Goal: Transaction & Acquisition: Purchase product/service

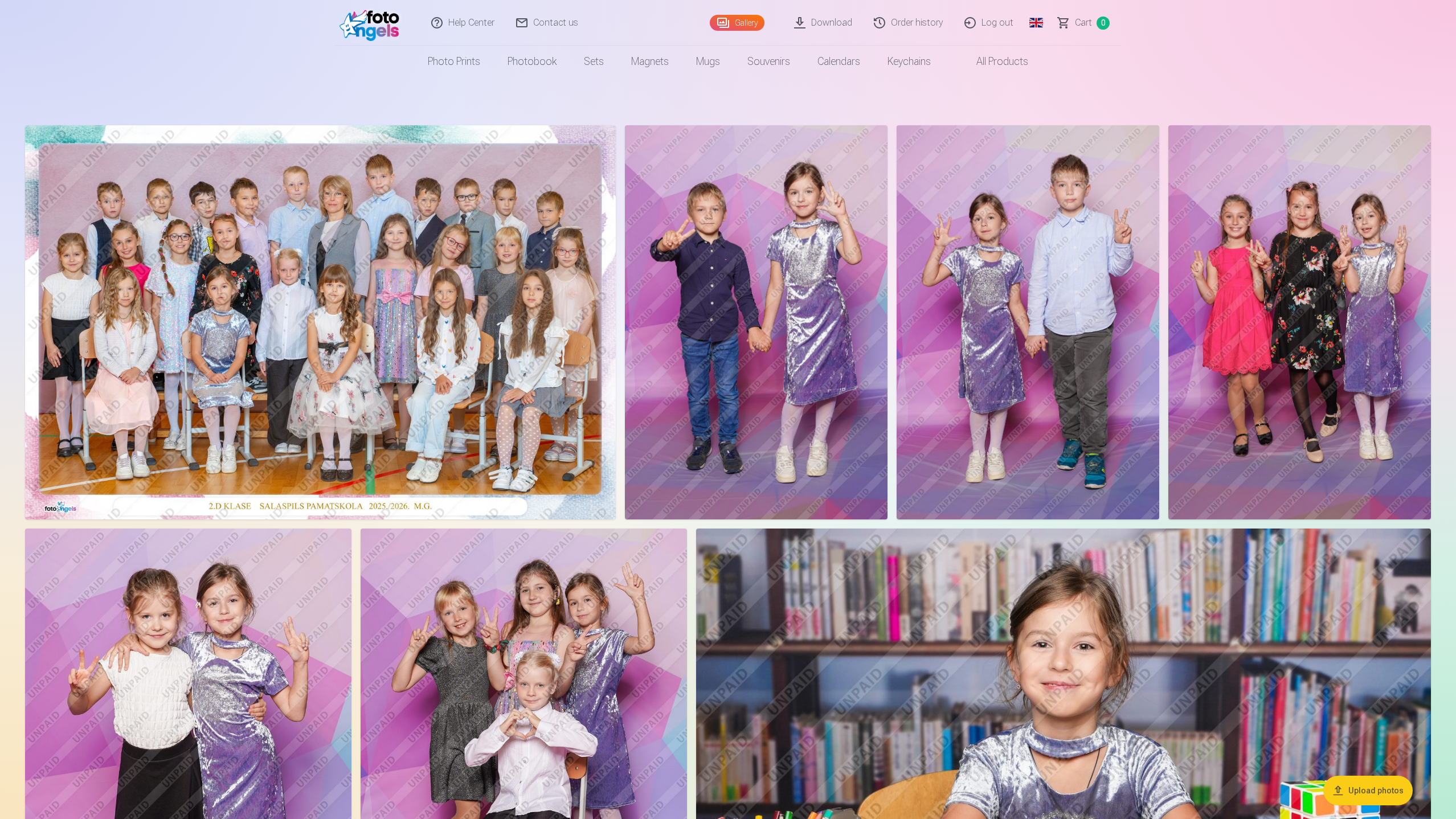
click at [917, 26] on link "Order history" at bounding box center [908, 23] width 91 height 45
click at [916, 26] on link "Order history" at bounding box center [908, 23] width 91 height 45
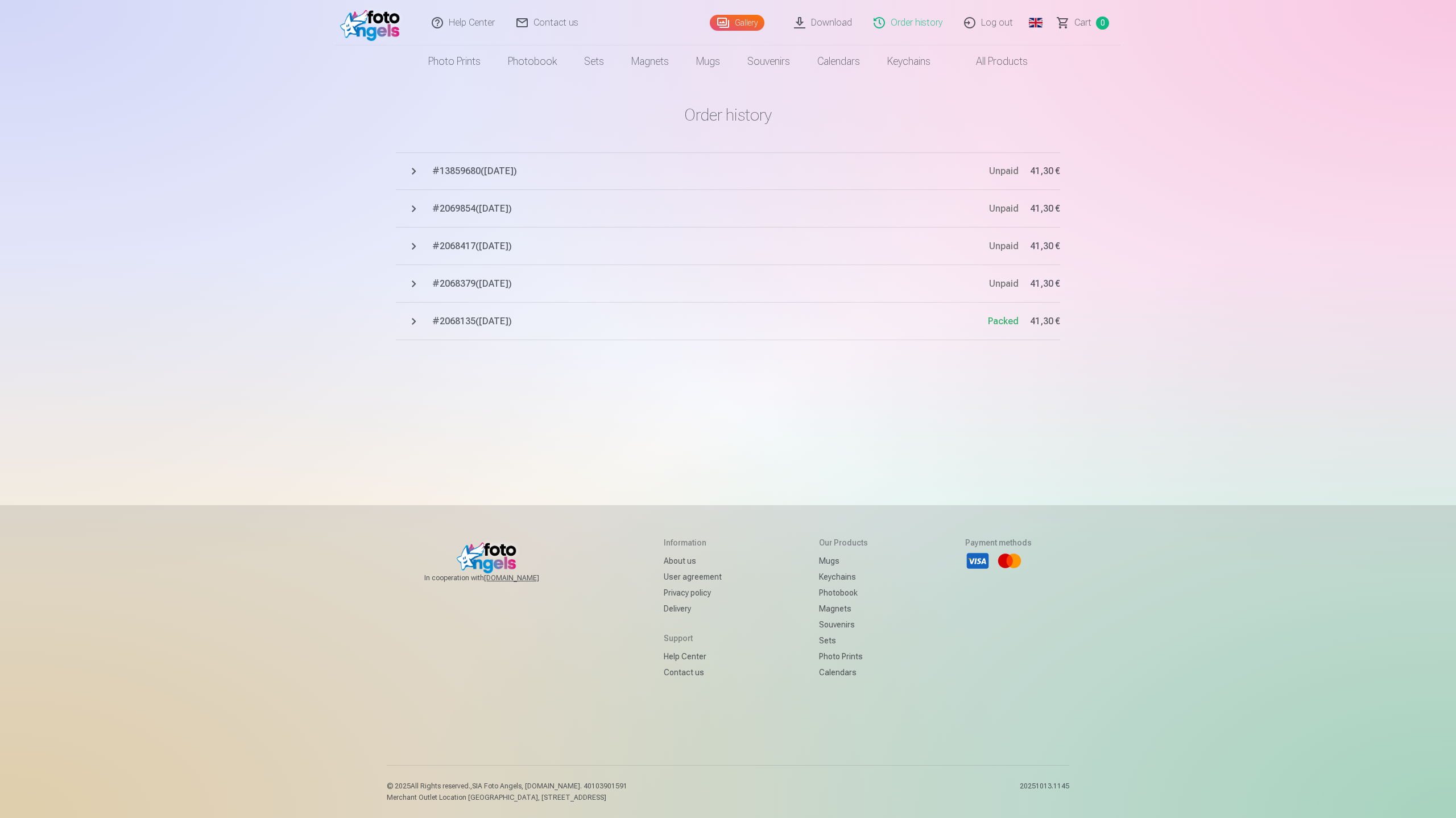
click at [419, 169] on button "# 13859680 ( [DATE] ) Unpaid 41,30 €" at bounding box center [728, 171] width 664 height 37
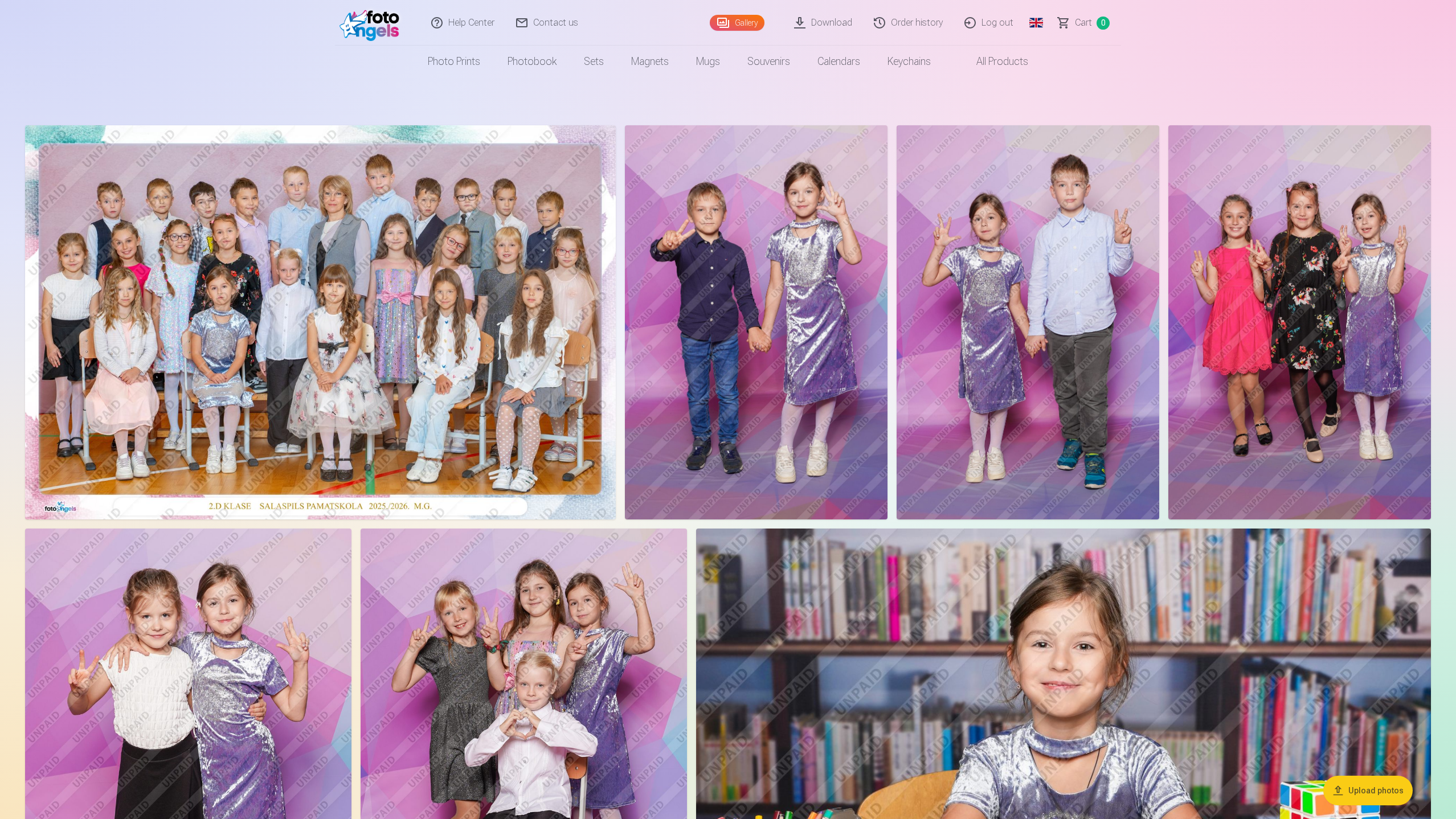
click at [1087, 24] on span "Сart" at bounding box center [1083, 23] width 17 height 14
click at [753, 290] on img at bounding box center [756, 322] width 263 height 394
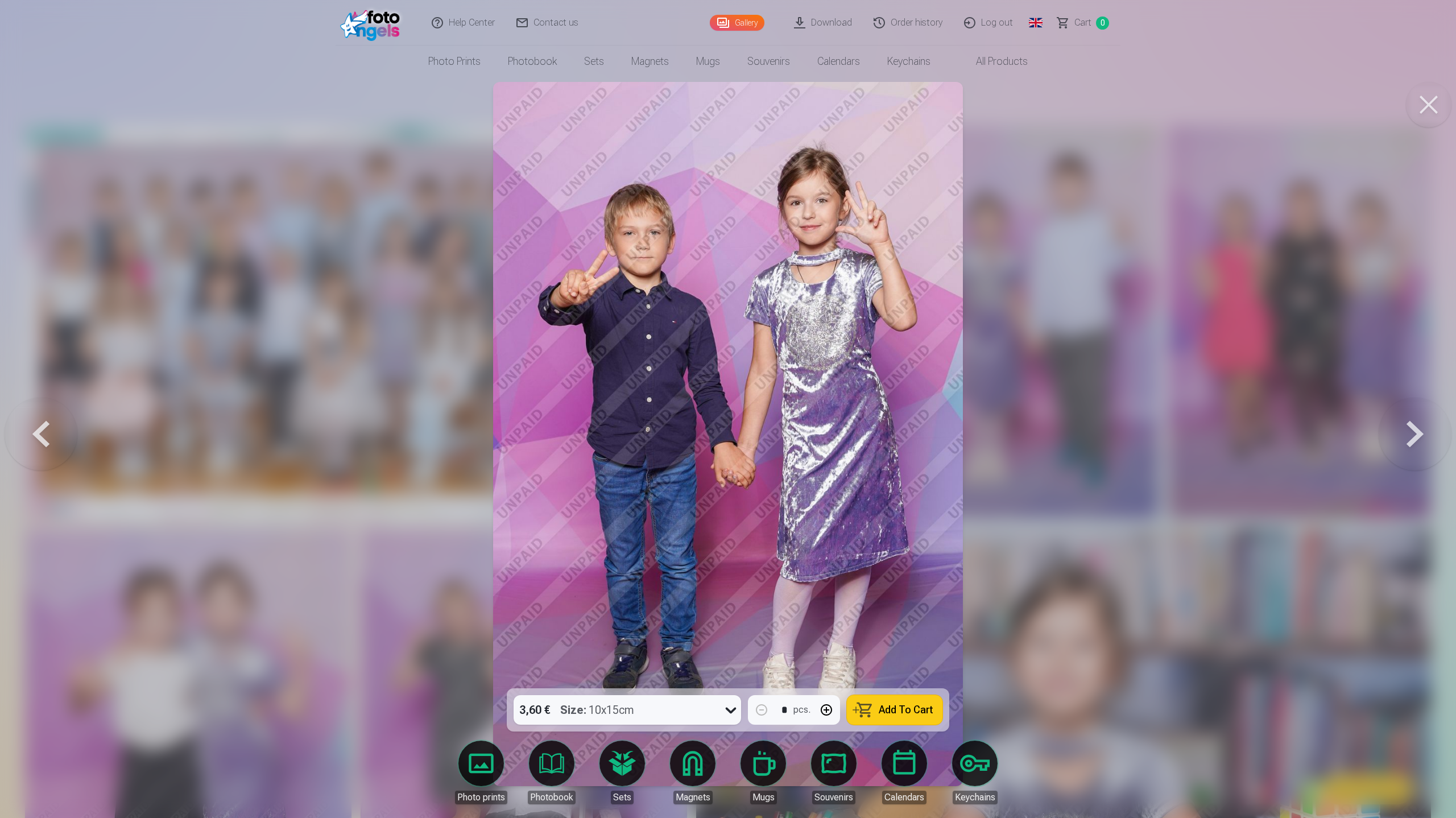
click at [1437, 102] on button at bounding box center [1429, 104] width 45 height 45
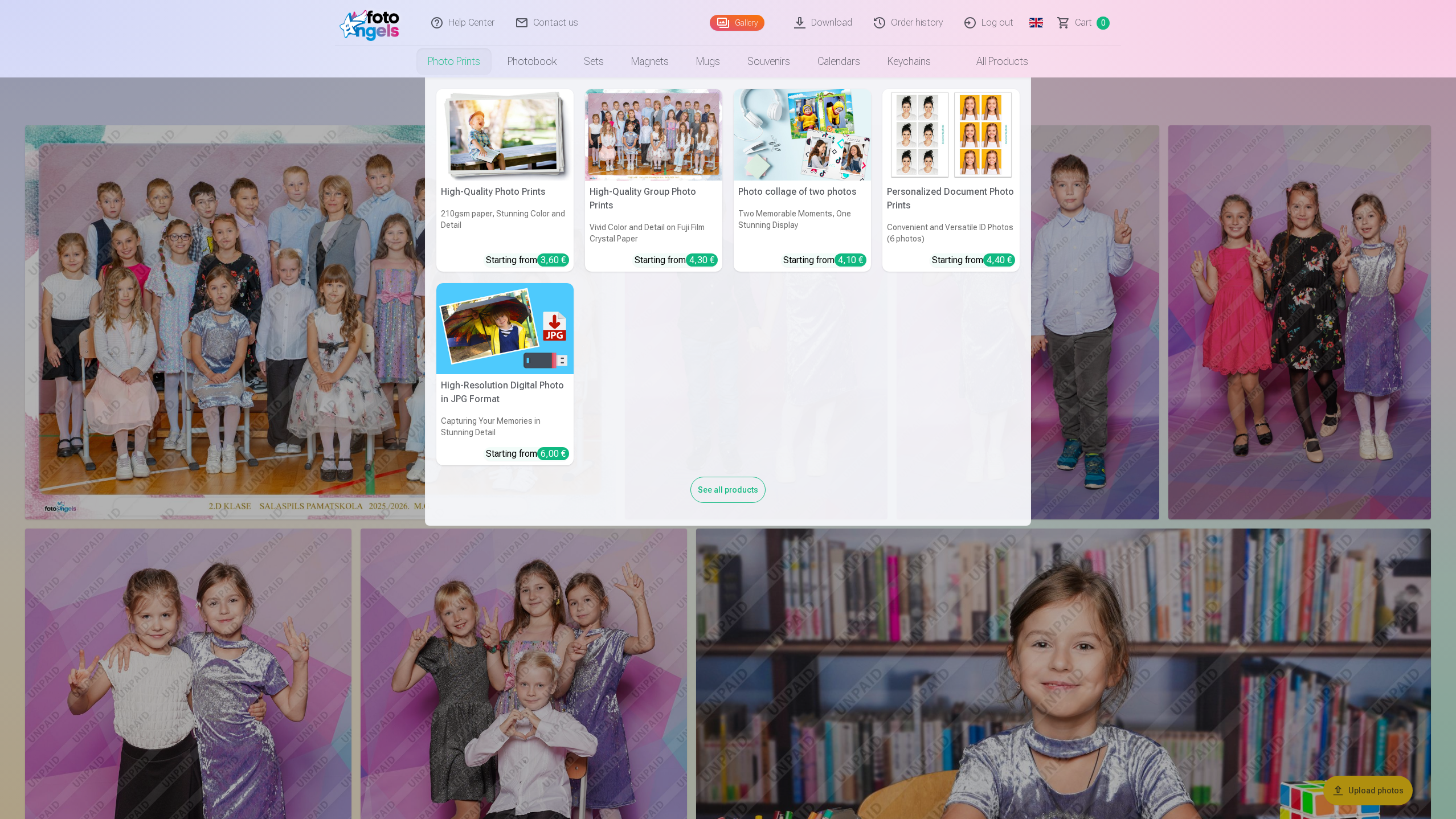
click at [440, 62] on link "Photo prints" at bounding box center [453, 61] width 79 height 32
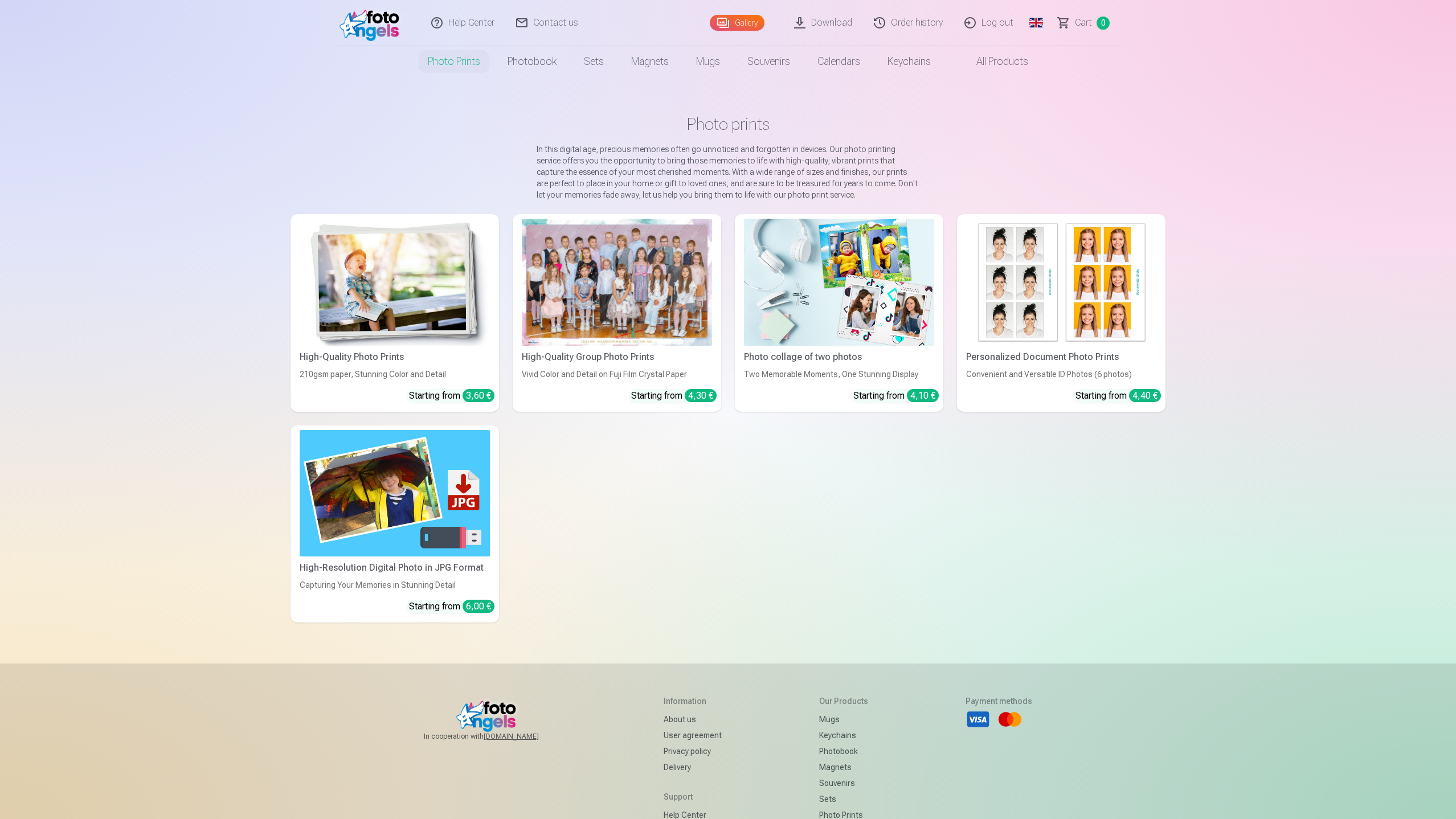
click at [389, 260] on img at bounding box center [394, 282] width 191 height 127
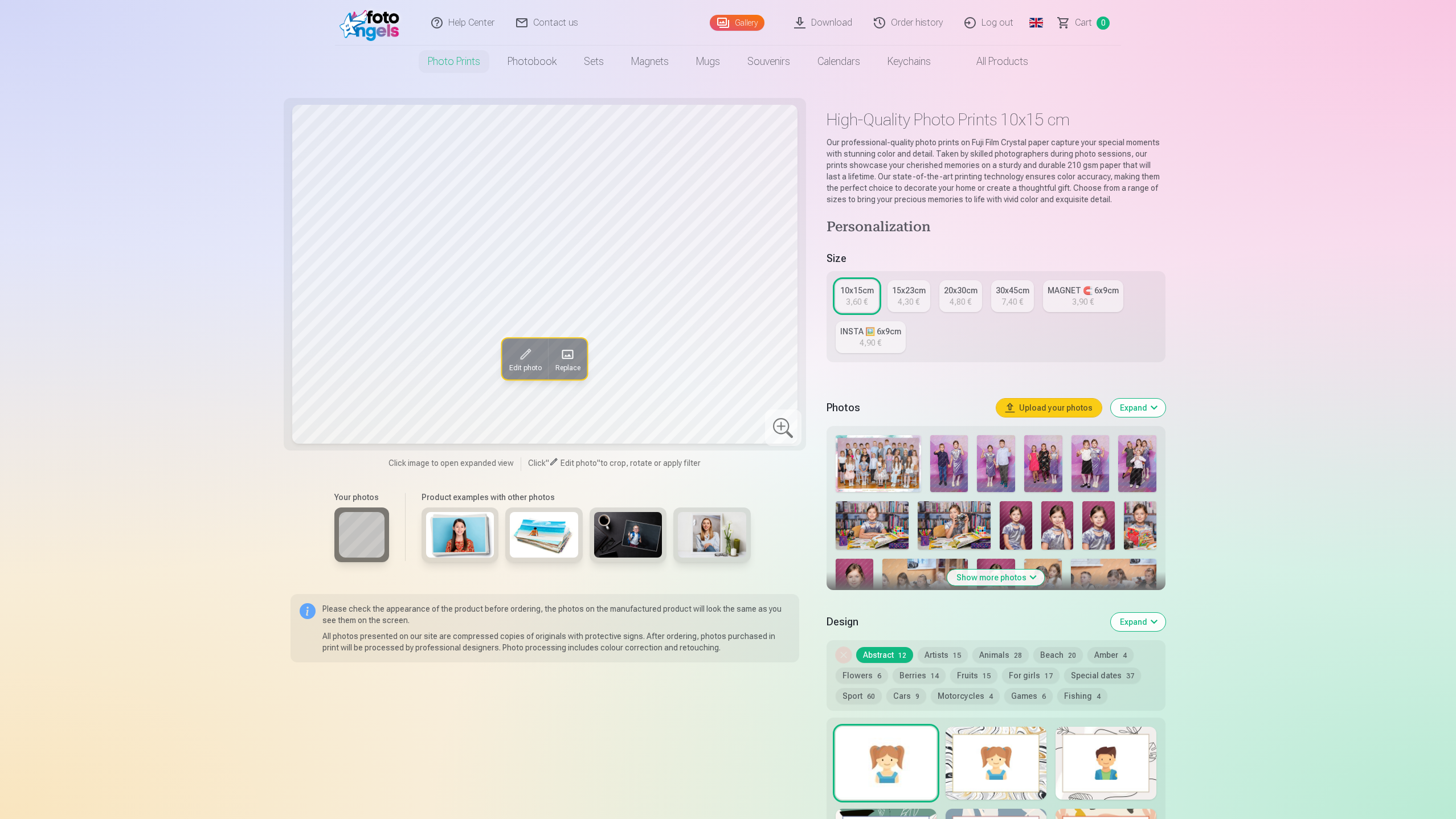
click at [961, 470] on img at bounding box center [949, 463] width 38 height 57
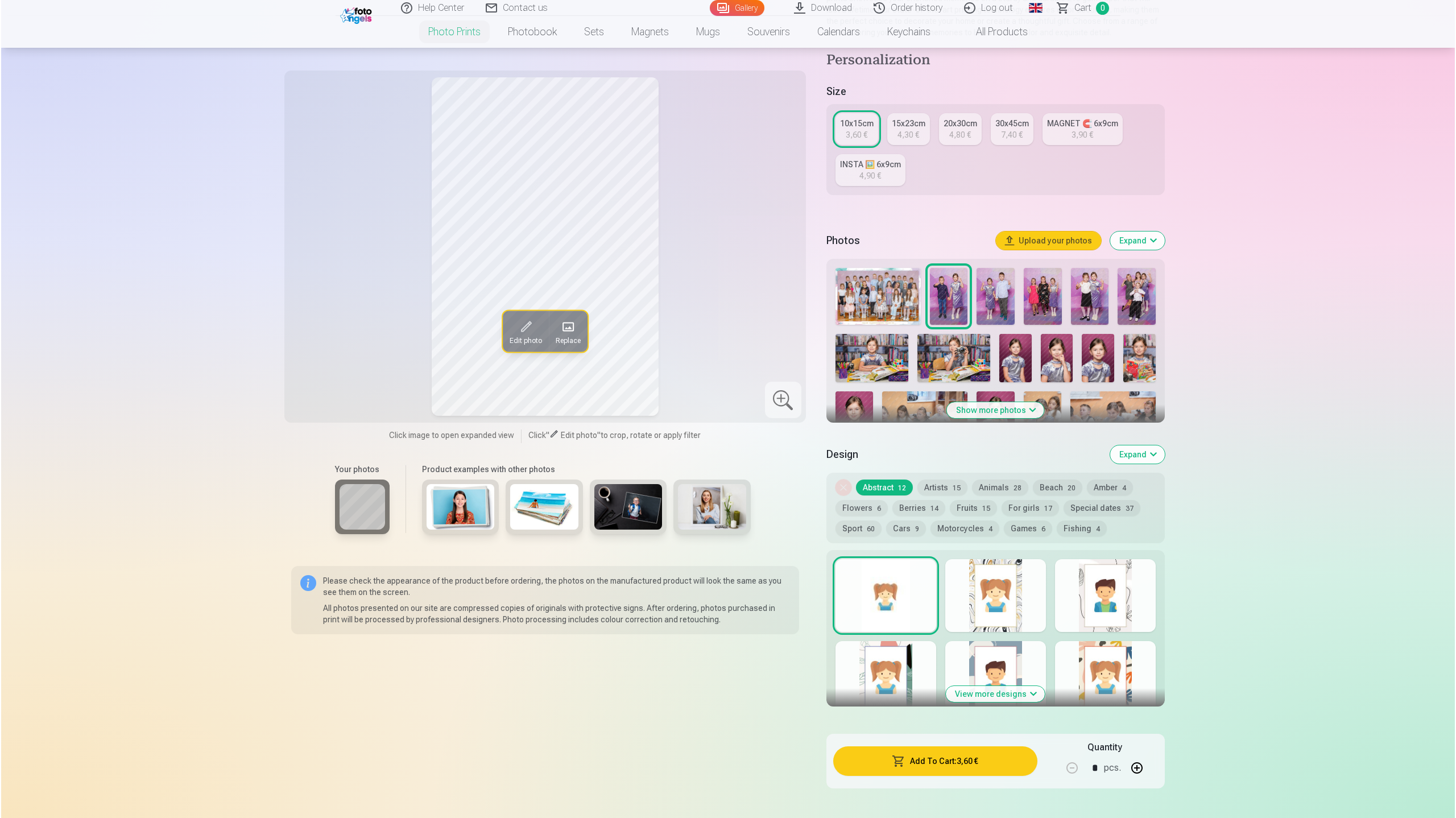
scroll to position [303, 0]
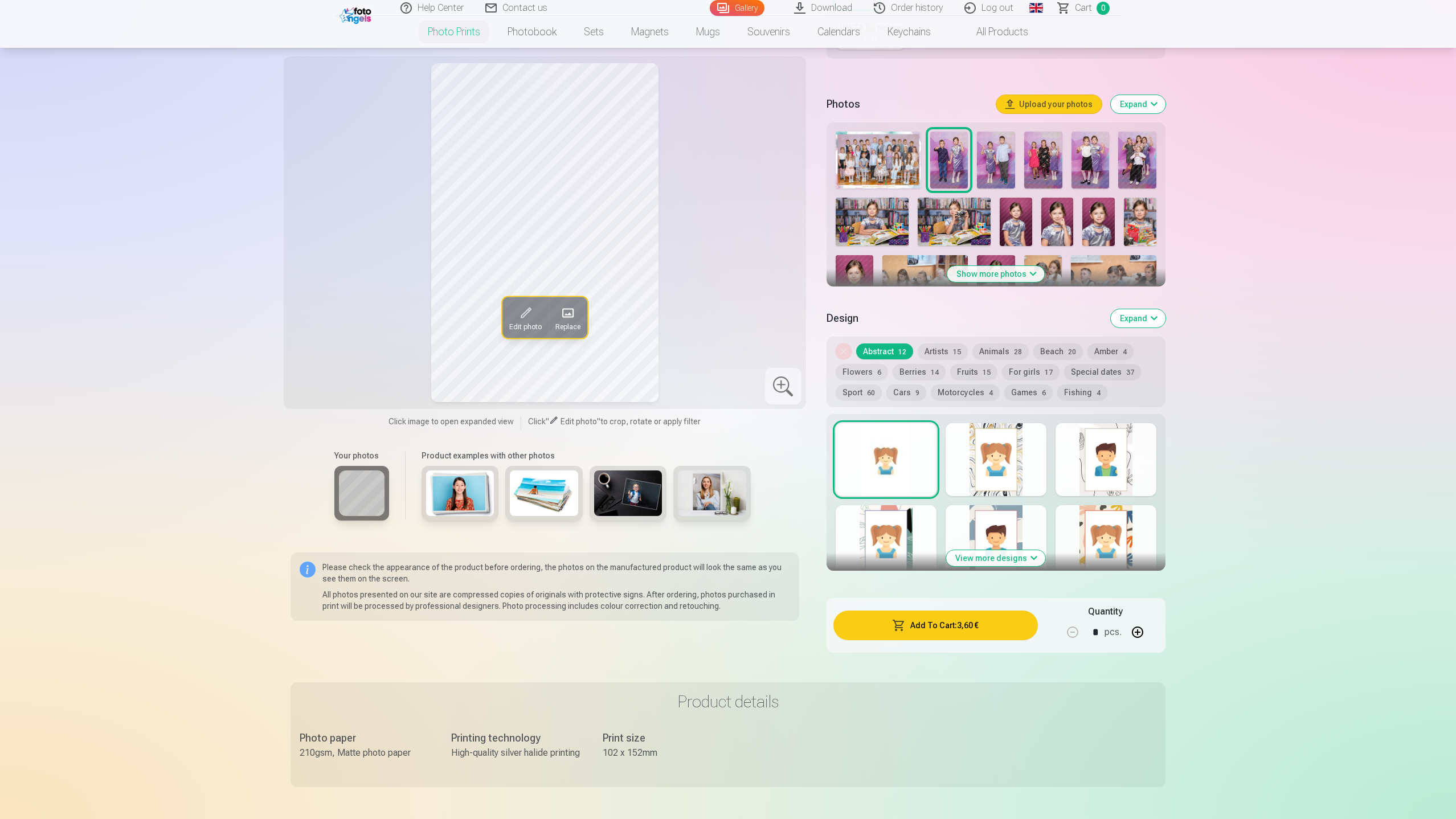
click at [948, 628] on button "Add To Cart : 3,60 €" at bounding box center [935, 625] width 204 height 30
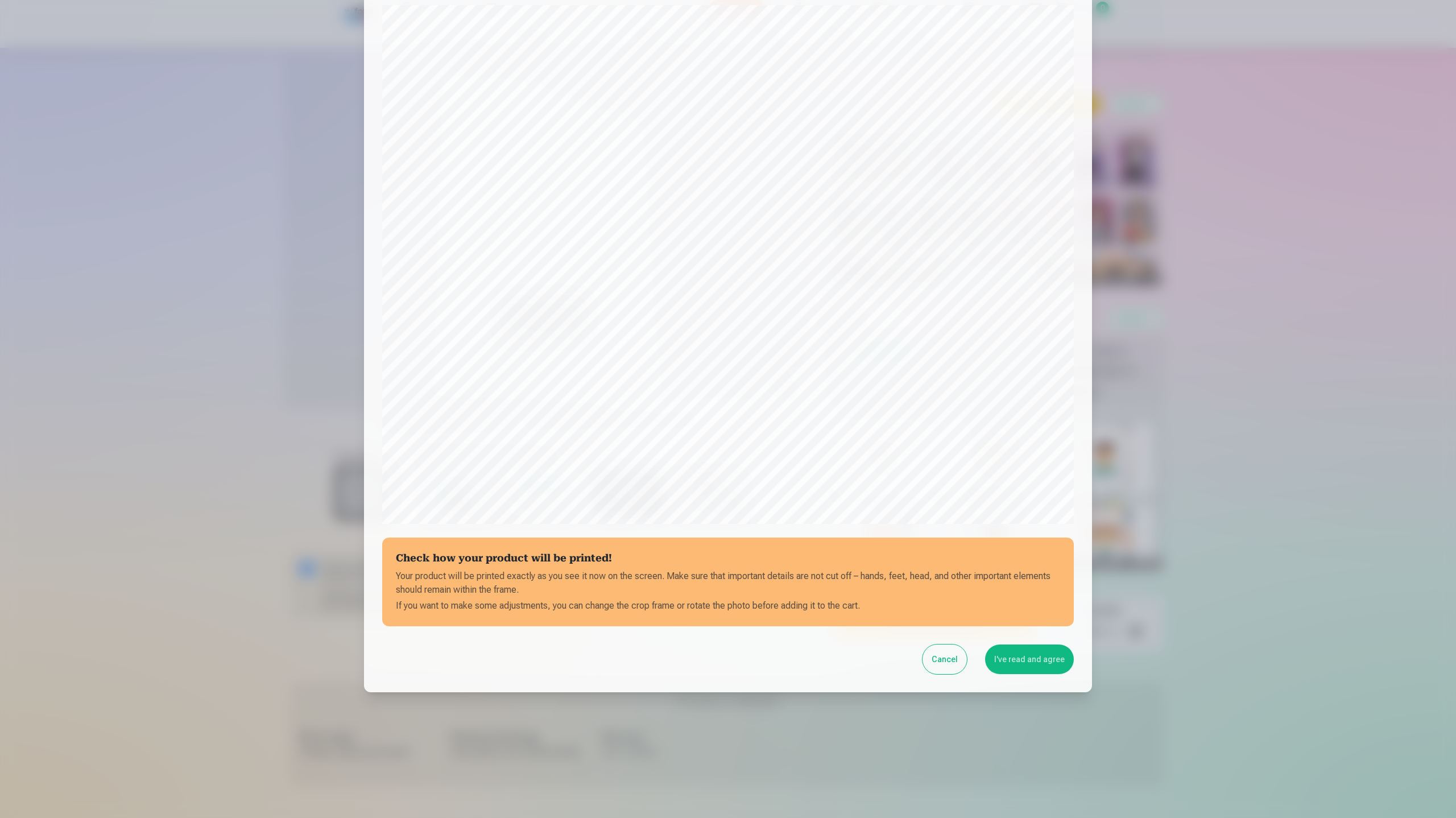
scroll to position [77, 0]
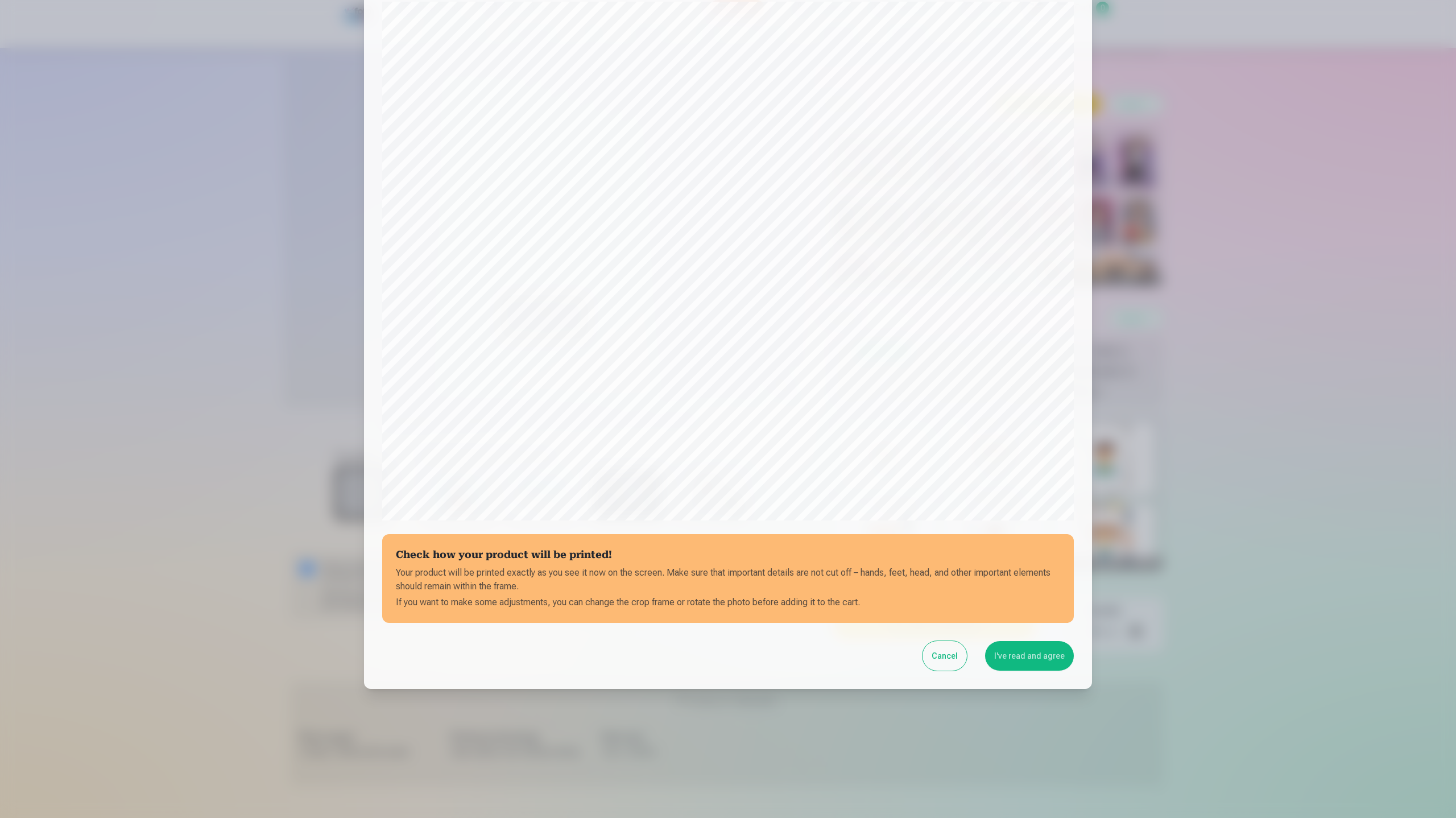
click at [1038, 659] on button "I've read and agree" at bounding box center [1030, 655] width 89 height 30
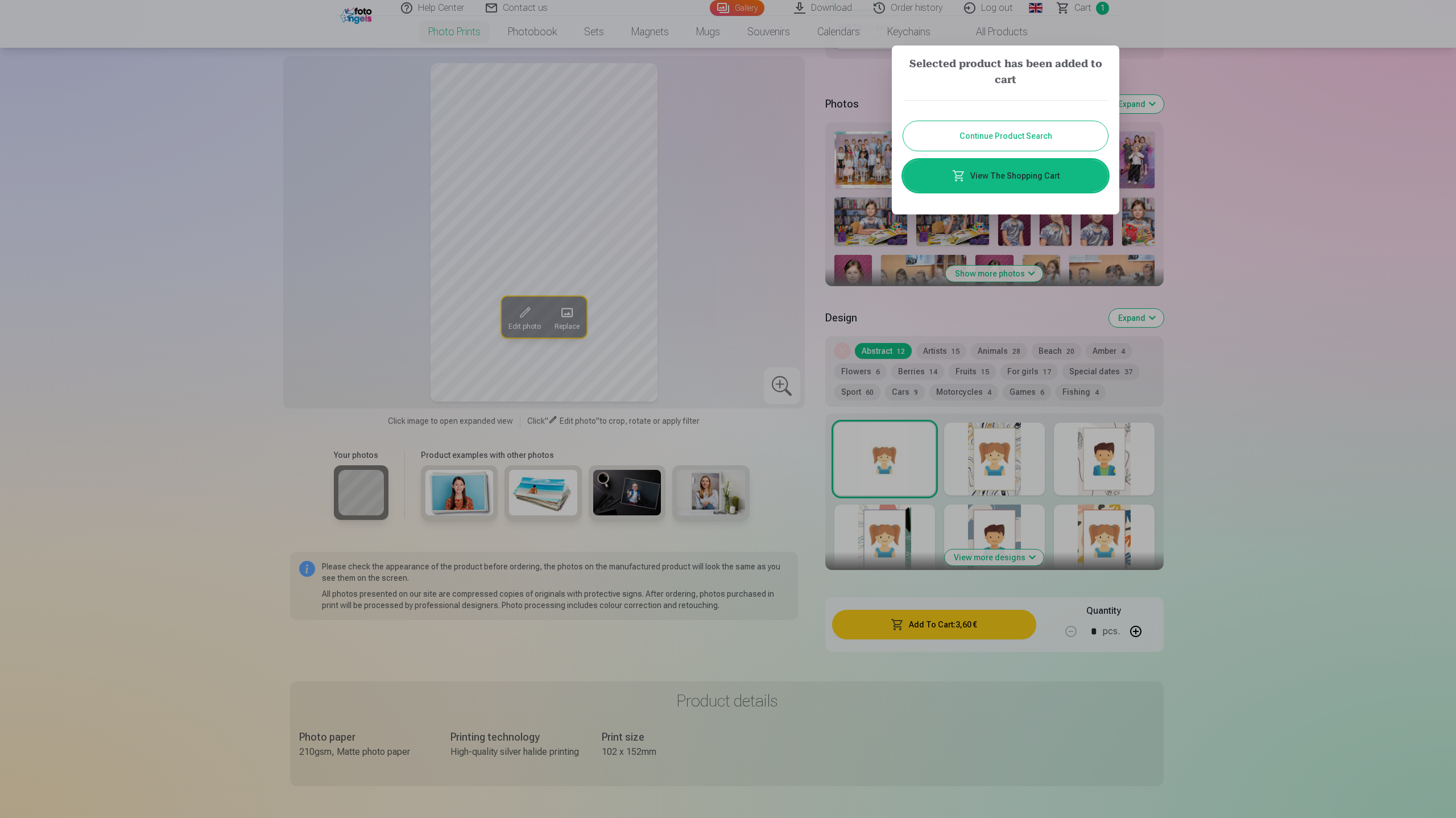
click at [1030, 178] on link "View The Shopping Cart" at bounding box center [1006, 175] width 205 height 32
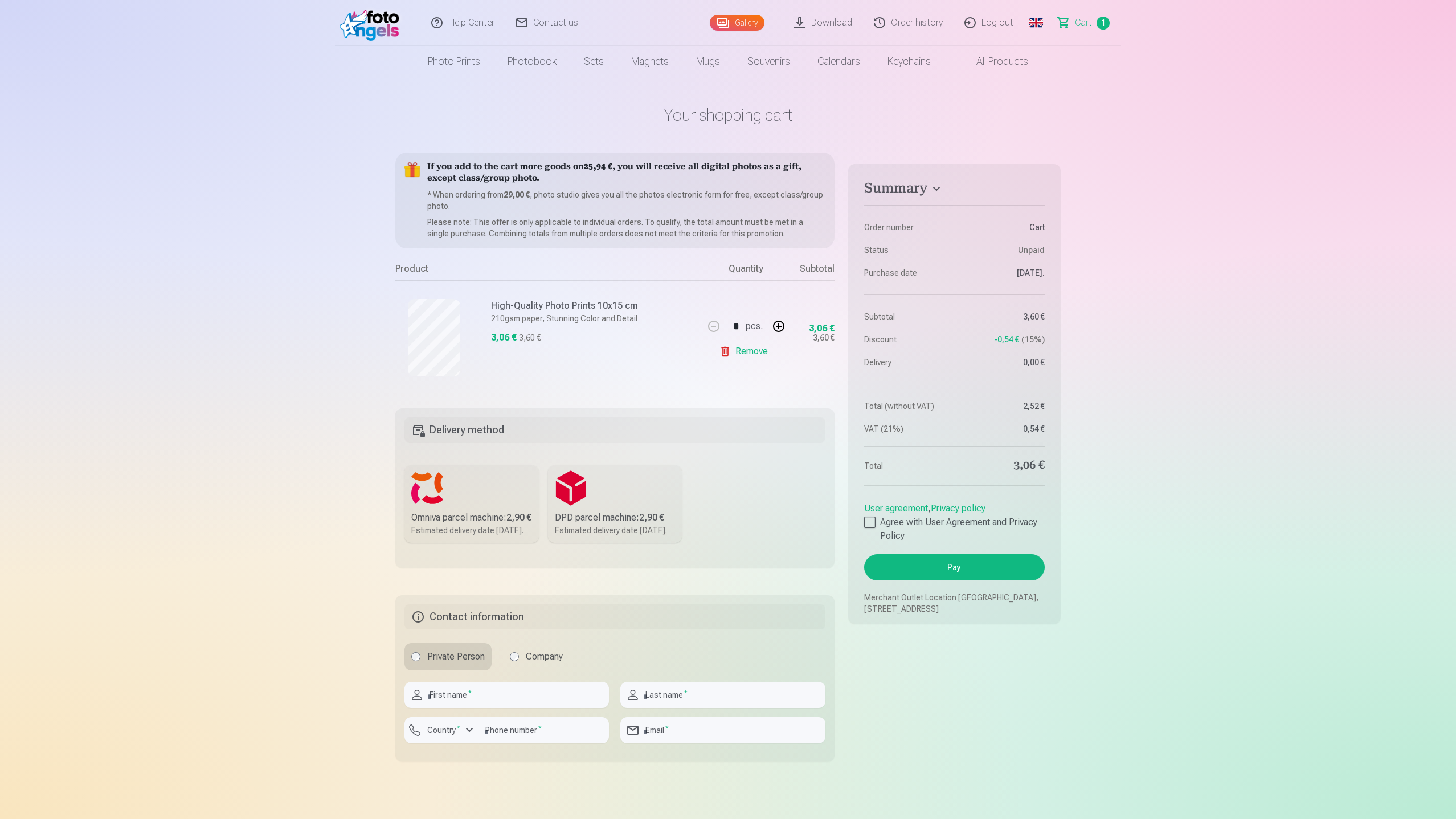
click at [745, 353] on link "Remove" at bounding box center [745, 351] width 53 height 23
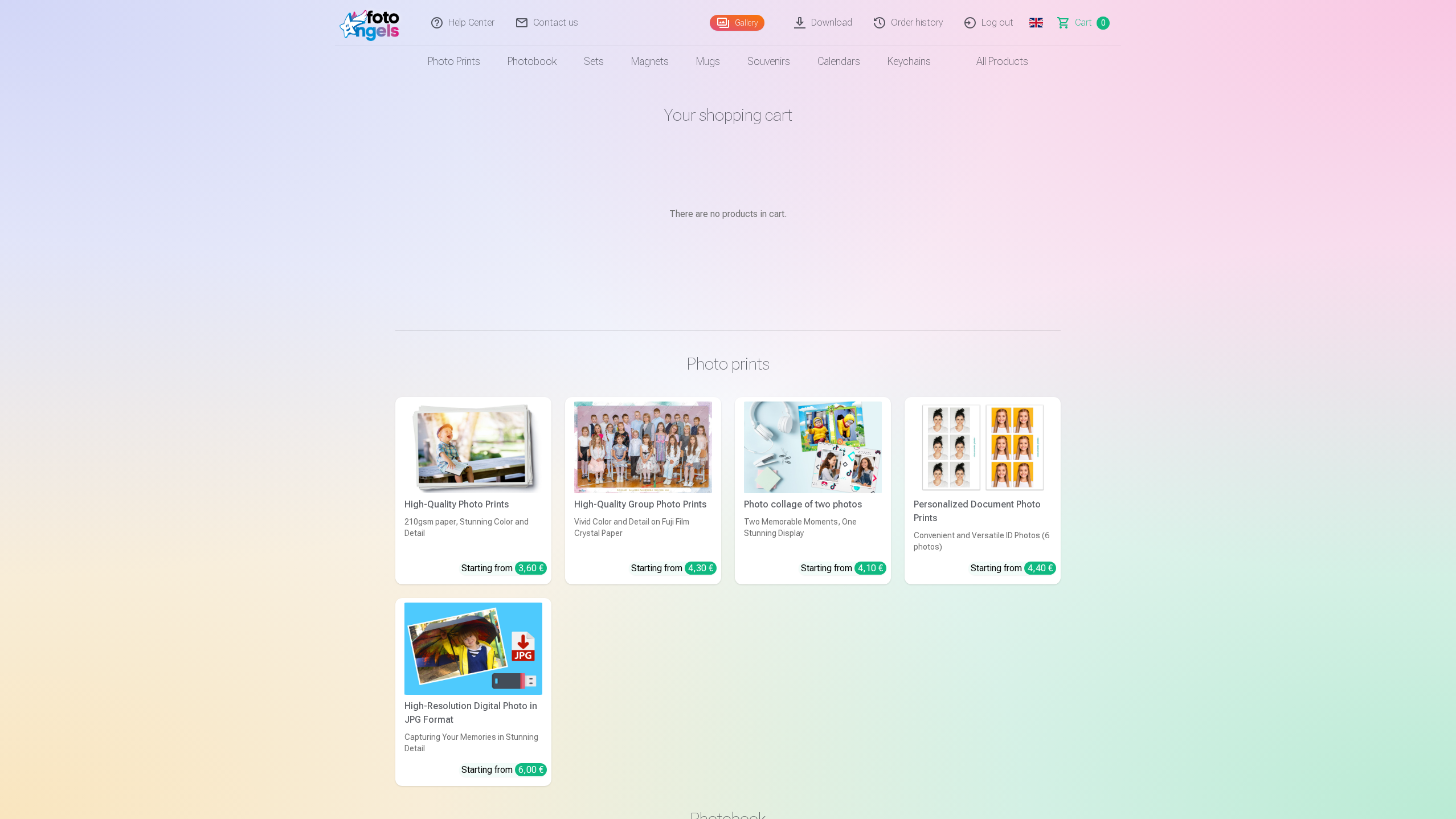
click at [921, 25] on link "Order history" at bounding box center [908, 23] width 91 height 45
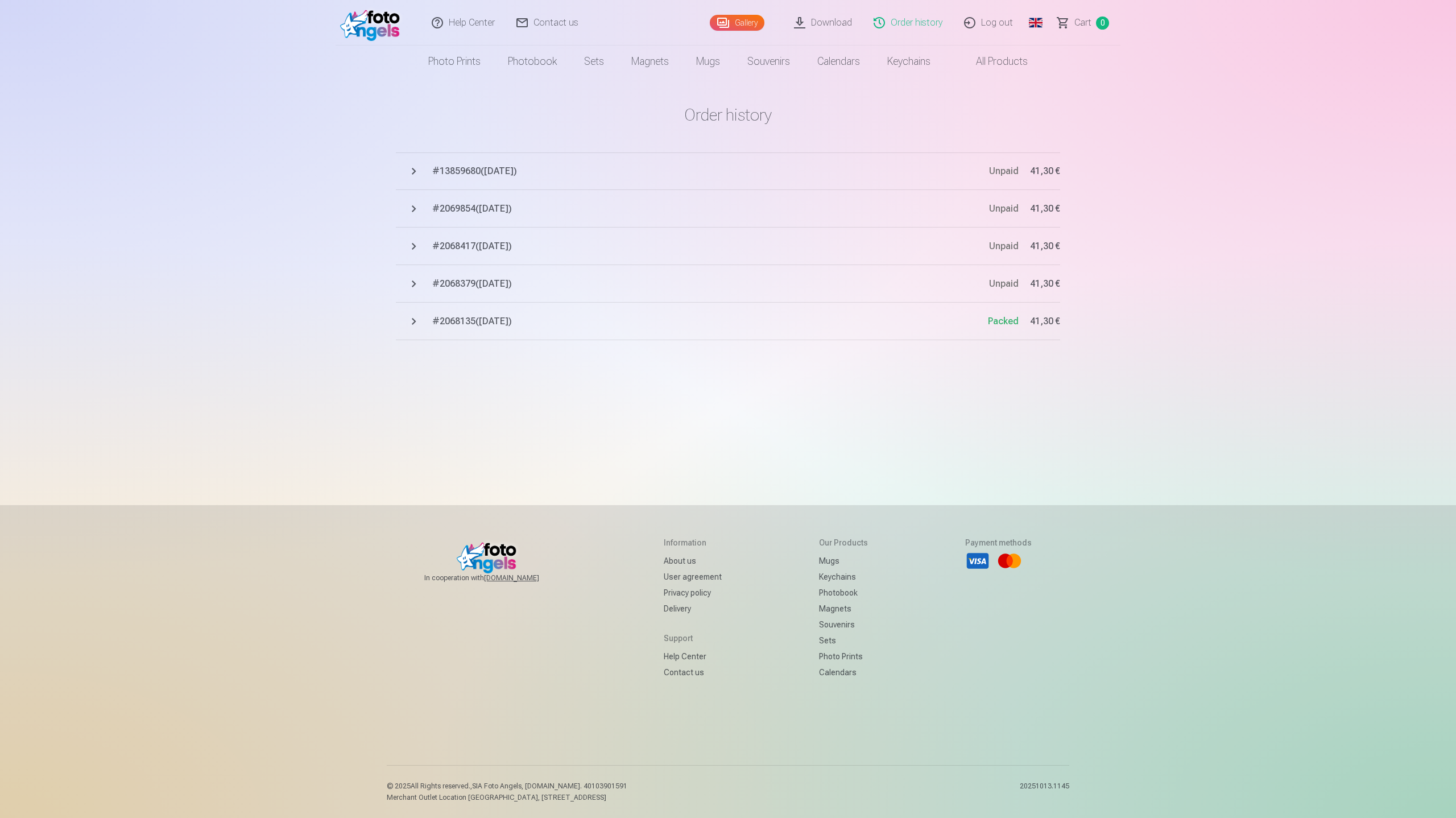
click at [421, 210] on button "# 2069854 ( [DATE] ) Unpaid 41,30 €" at bounding box center [728, 209] width 664 height 37
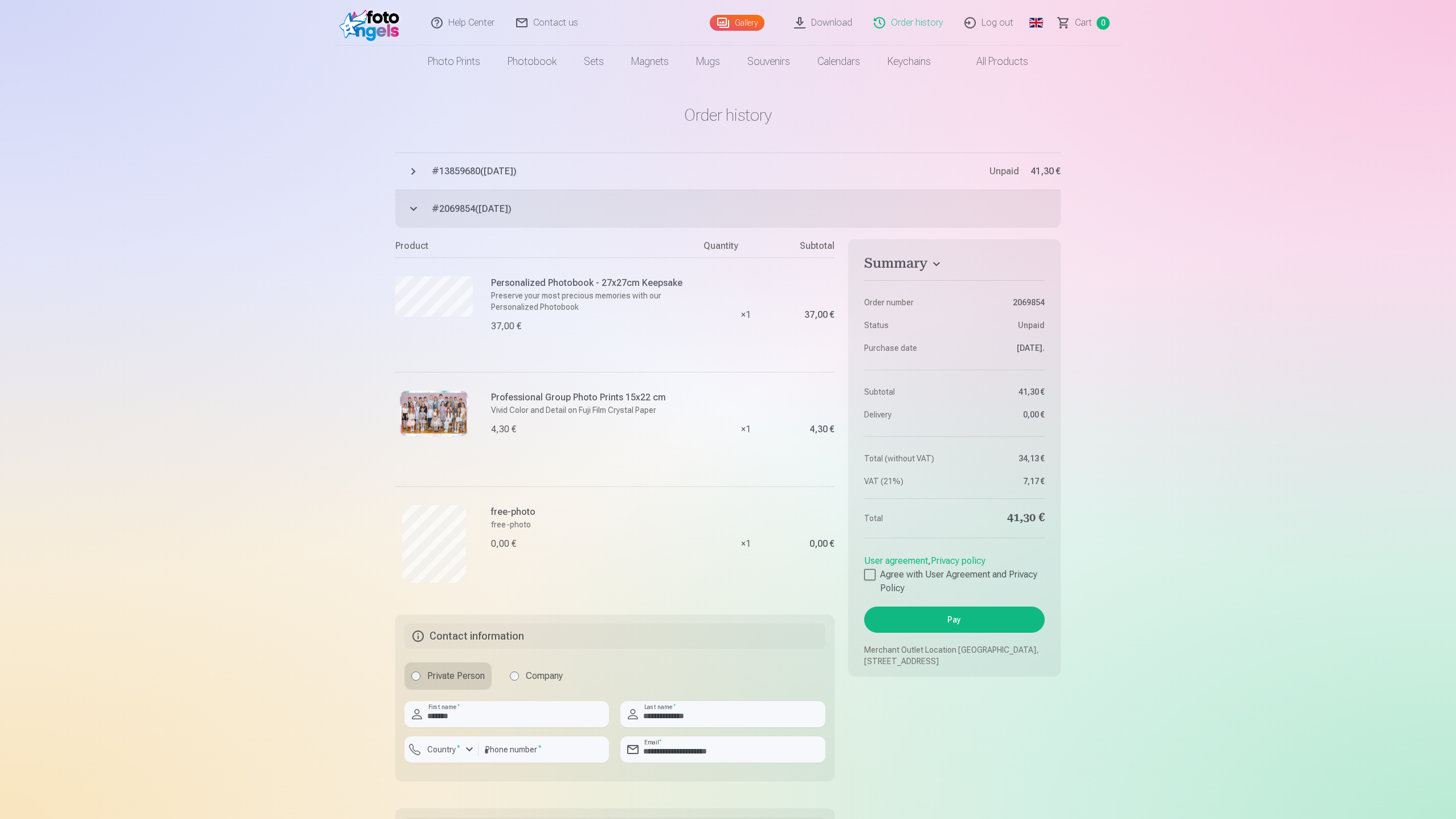
click at [412, 206] on button "# 2069854 ( [DATE] ) Unpaid 41,30 €" at bounding box center [728, 209] width 665 height 37
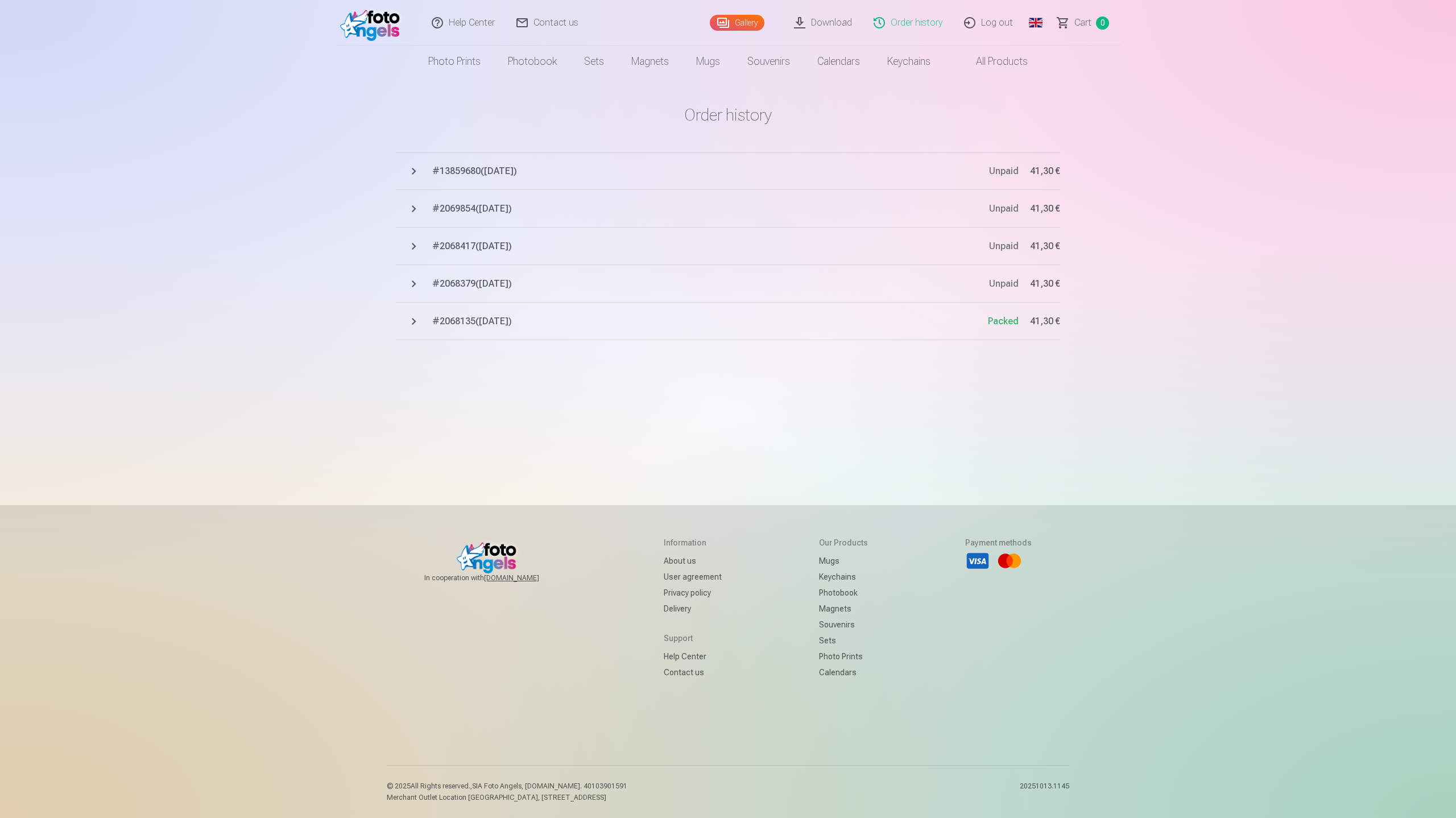
click at [416, 287] on button "# 2068379 ( [DATE] ) Unpaid 41,30 €" at bounding box center [728, 283] width 664 height 37
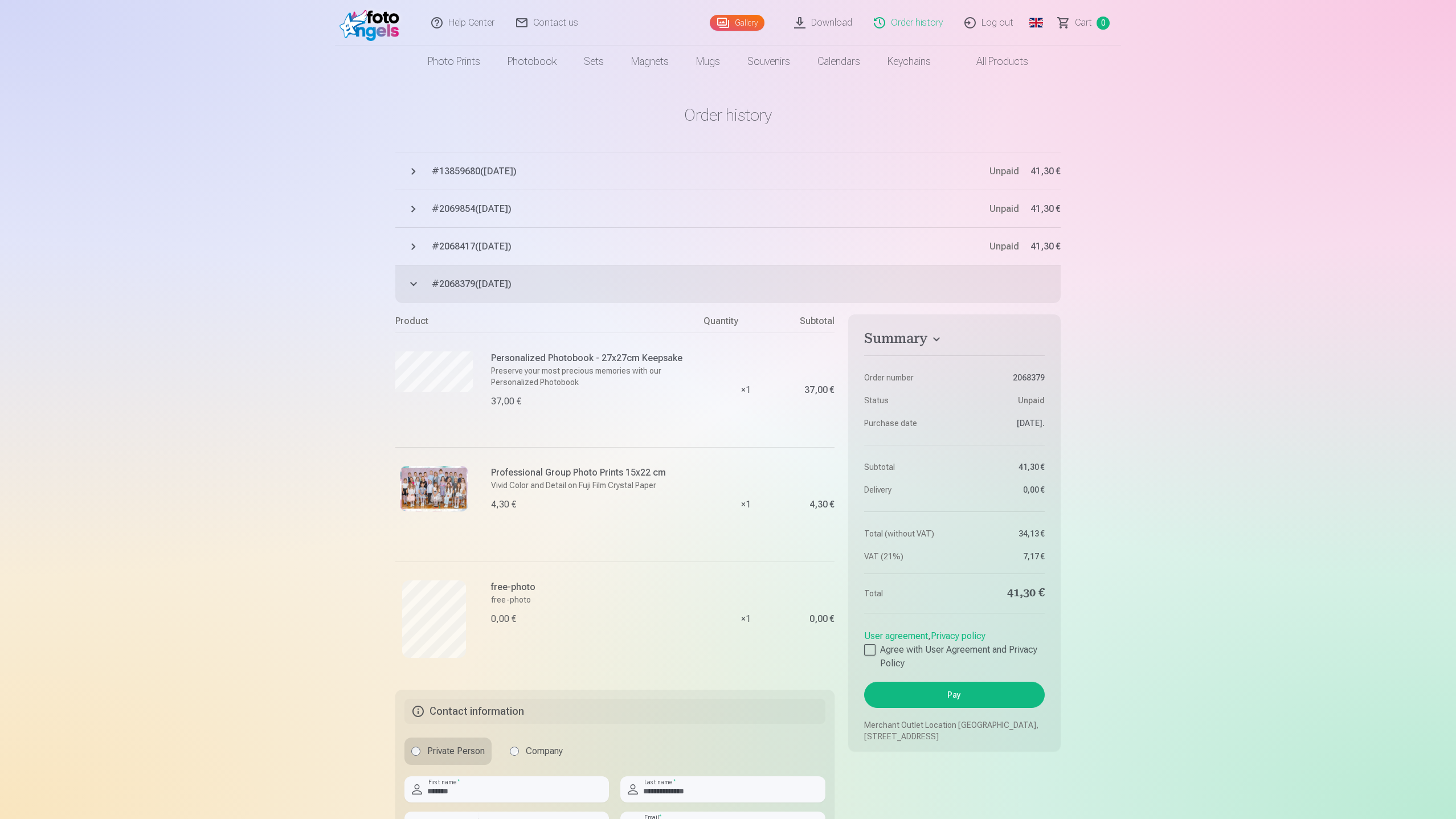
click at [412, 247] on button "# 2068417 ( [DATE] ) Unpaid 41,30 €" at bounding box center [728, 247] width 665 height 37
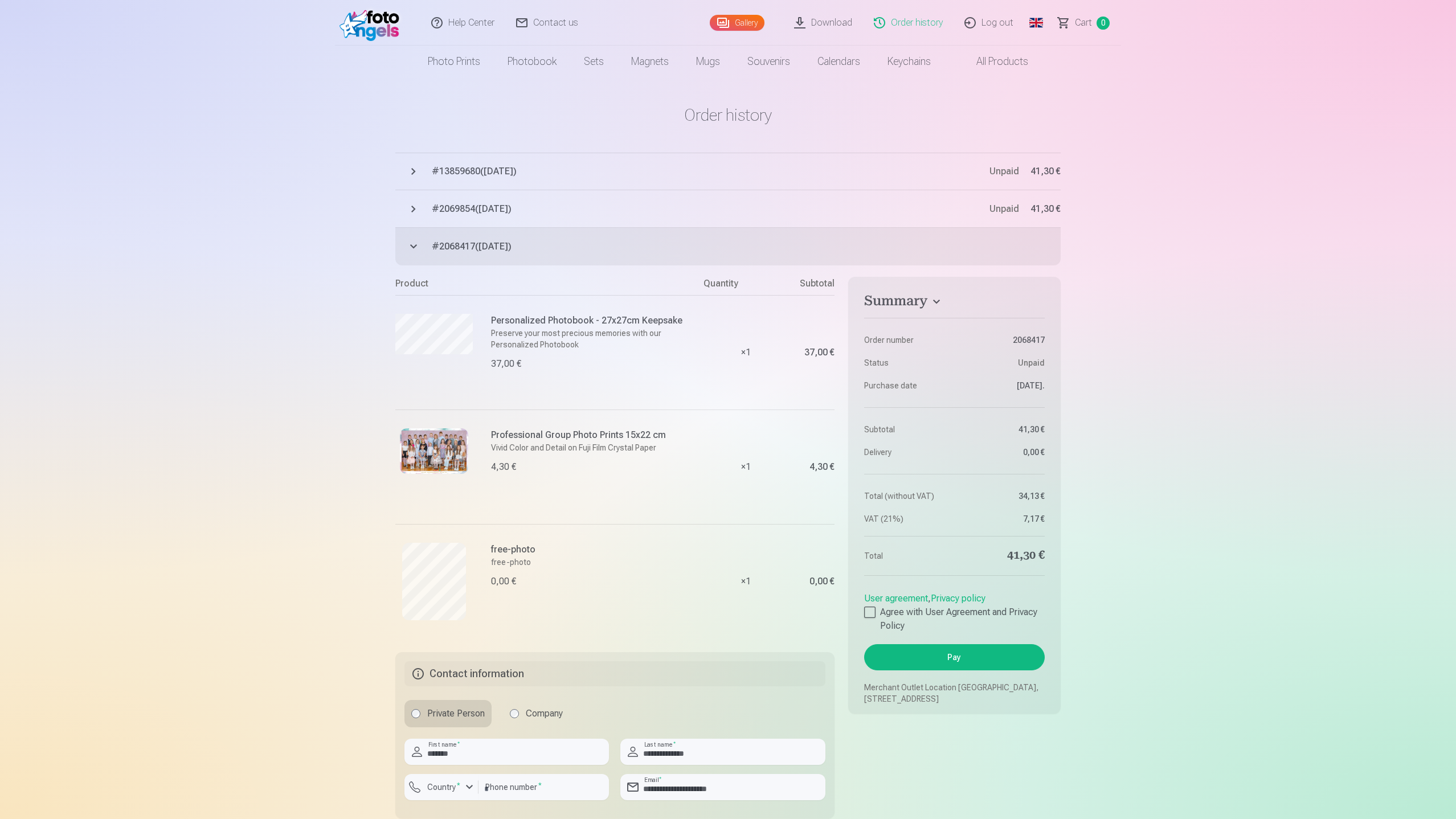
click at [412, 247] on button "# 2068417 ( [DATE] ) Unpaid 41,30 €" at bounding box center [728, 247] width 665 height 37
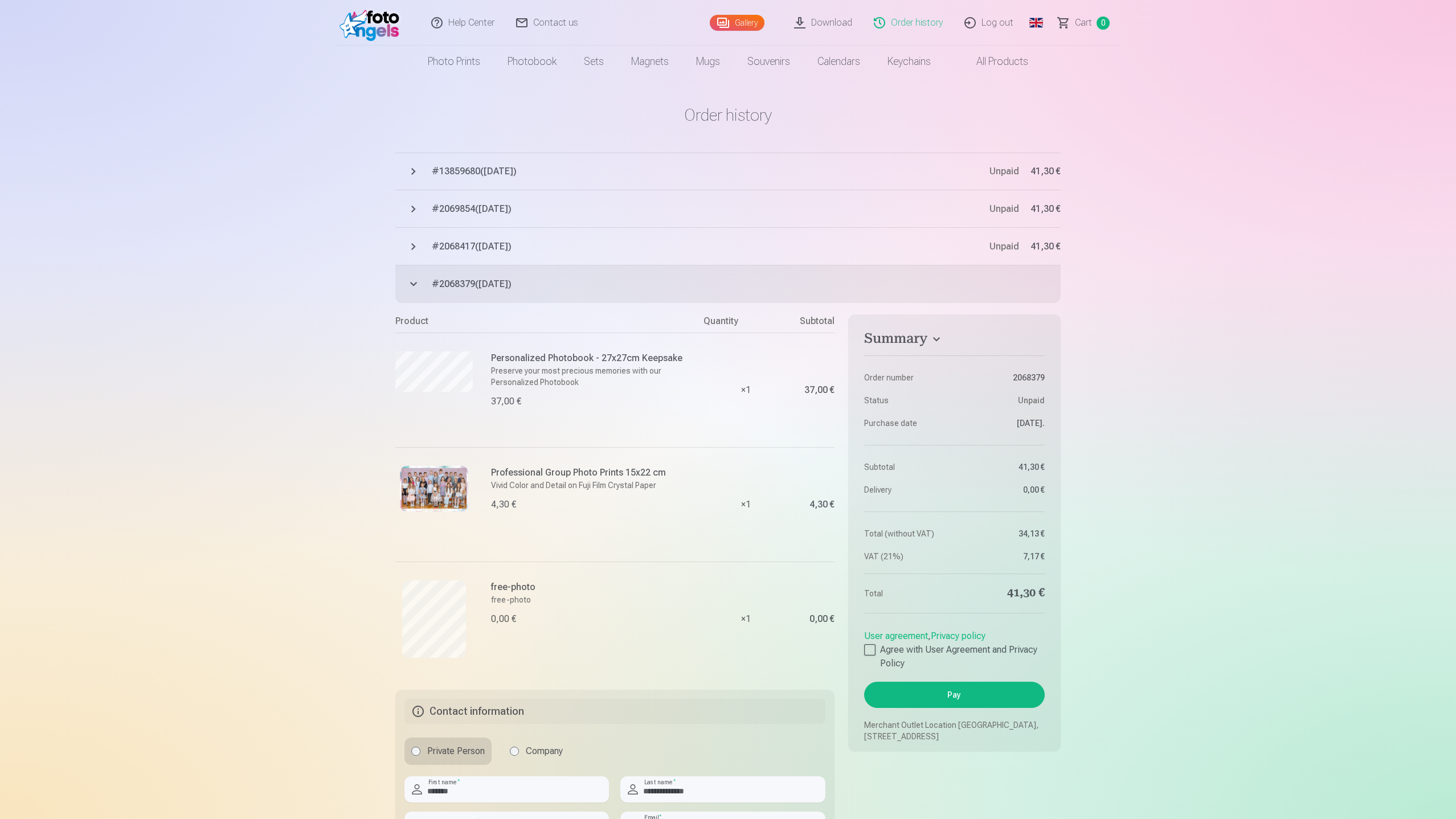
click at [415, 284] on button "# 2068379 ( [DATE] ) Unpaid 41,30 €" at bounding box center [728, 284] width 665 height 37
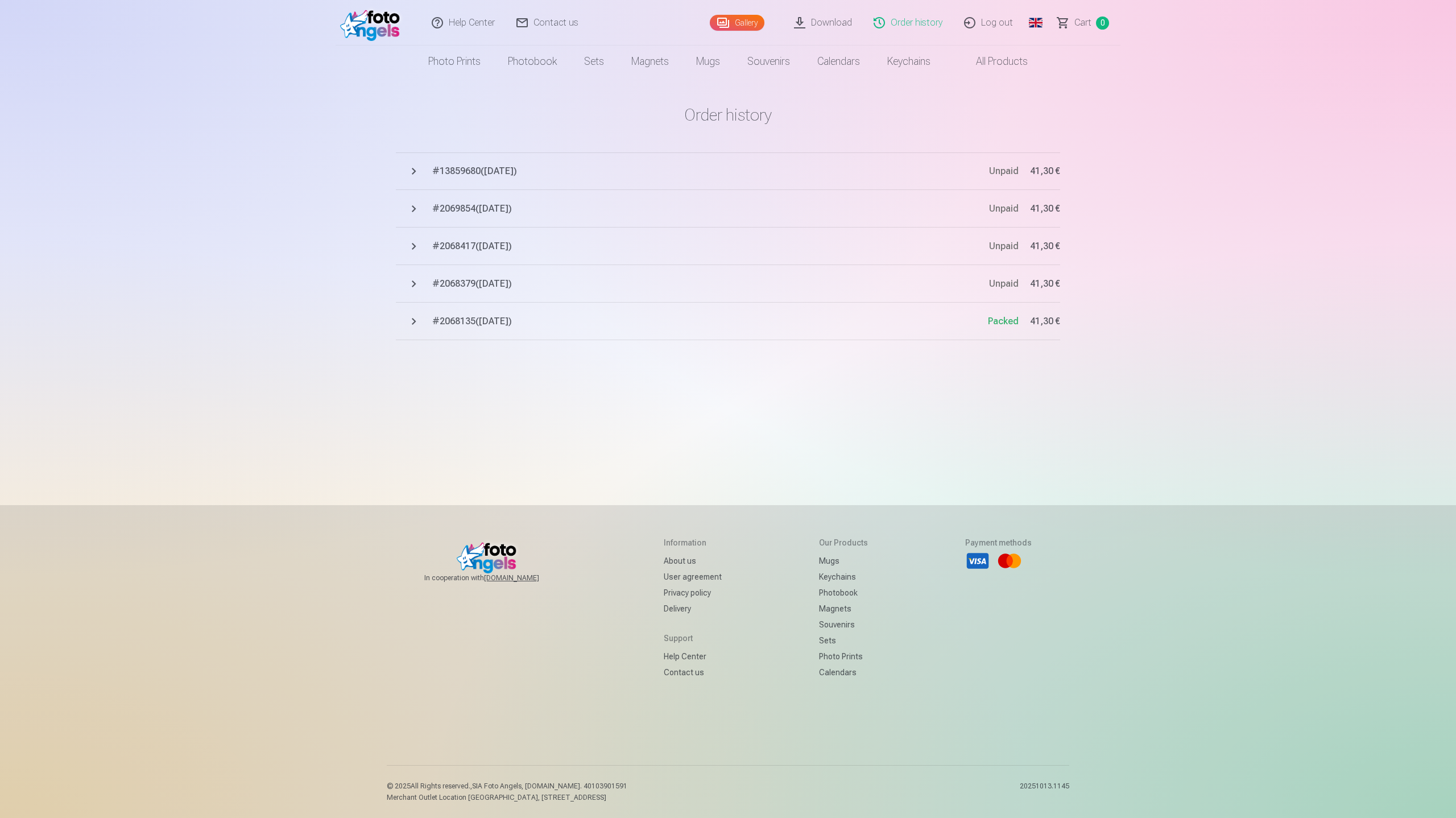
click at [419, 326] on button "# 2068135 ( [DATE] ) Packed 41,30 €" at bounding box center [728, 322] width 664 height 37
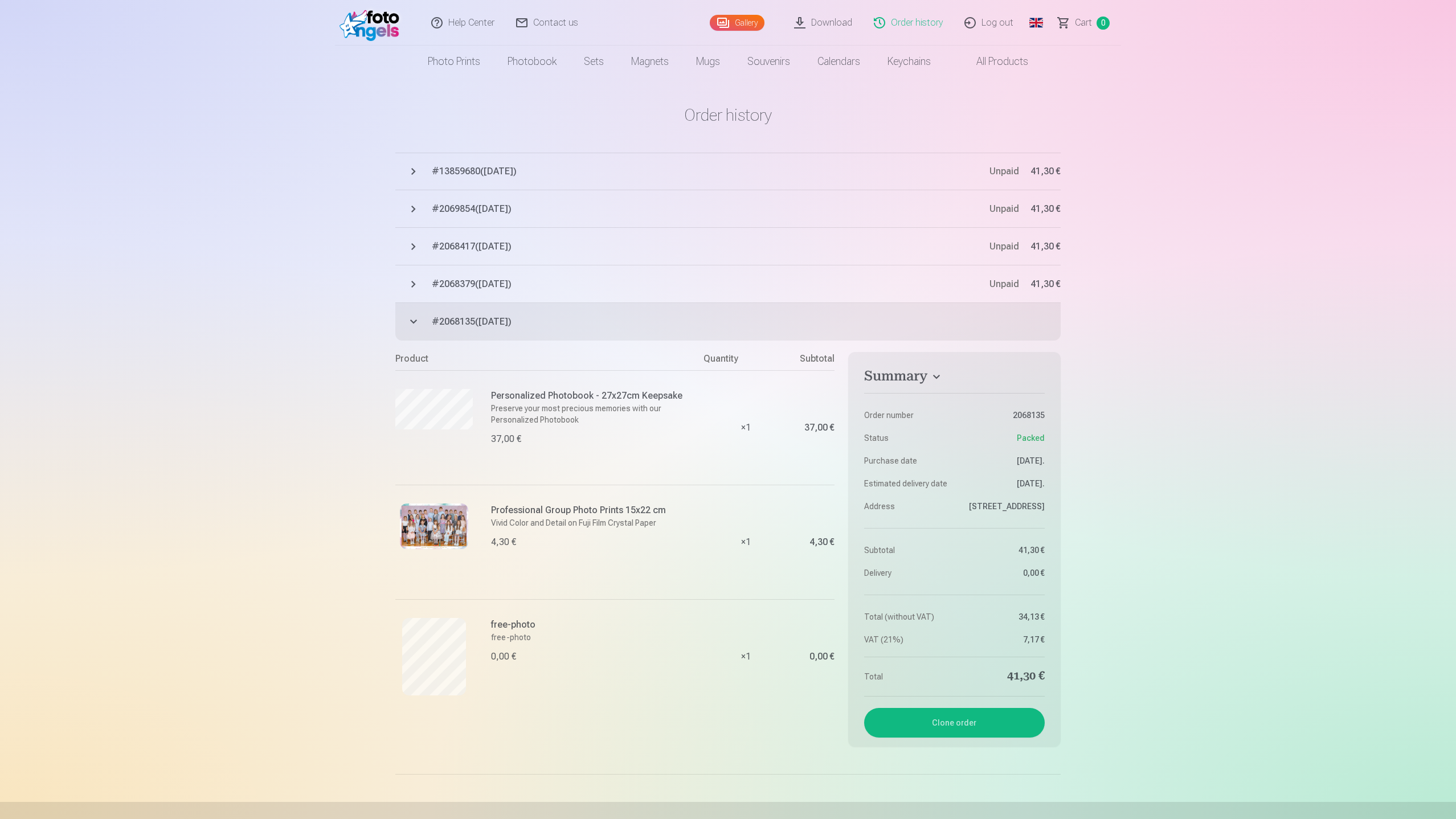
click at [411, 208] on button "# 2069854 ( [DATE] ) Unpaid 41,30 €" at bounding box center [728, 209] width 665 height 37
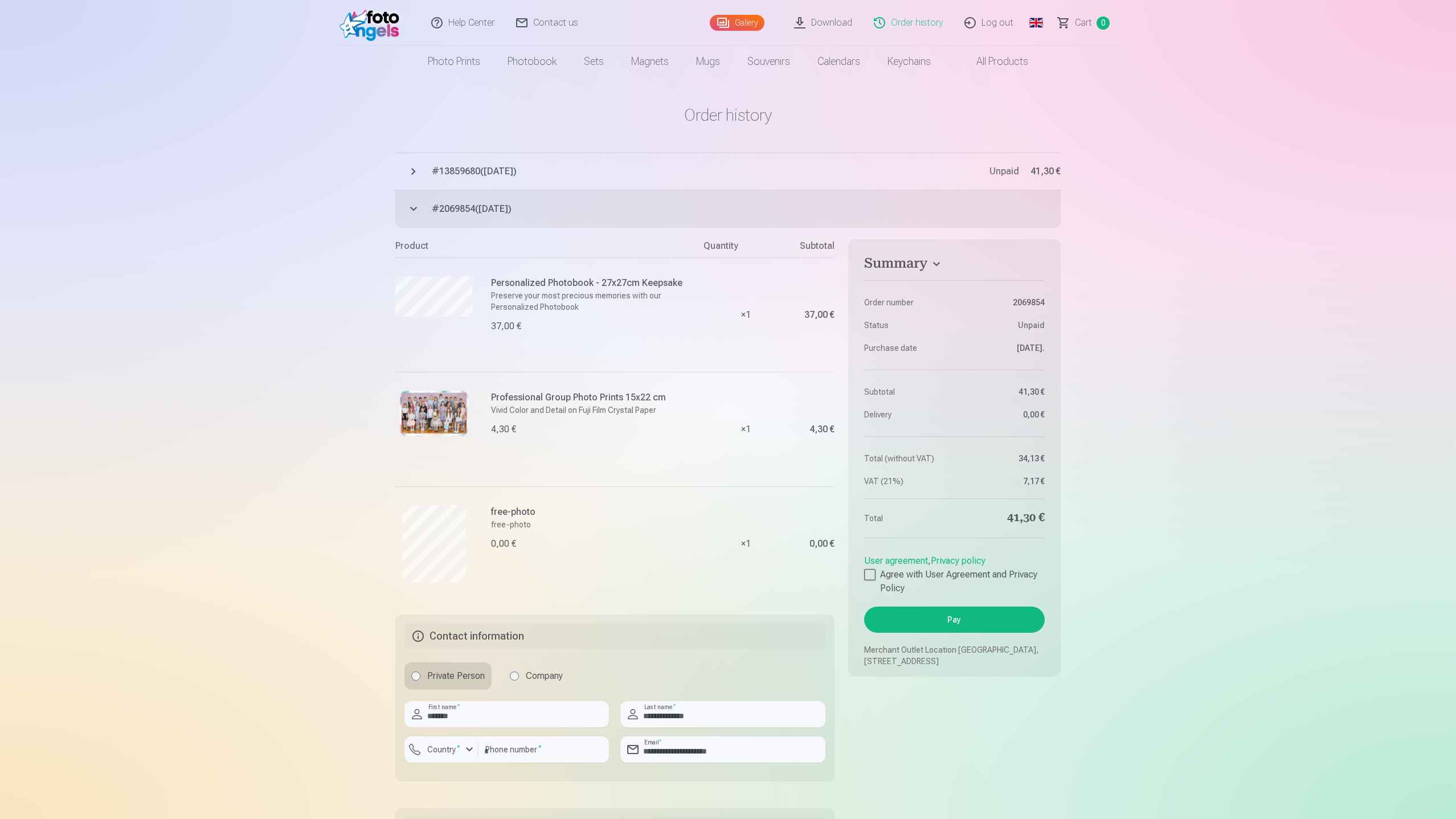
click at [414, 171] on button "# 13859680 ( [DATE] ) Unpaid 41,30 €" at bounding box center [728, 171] width 665 height 37
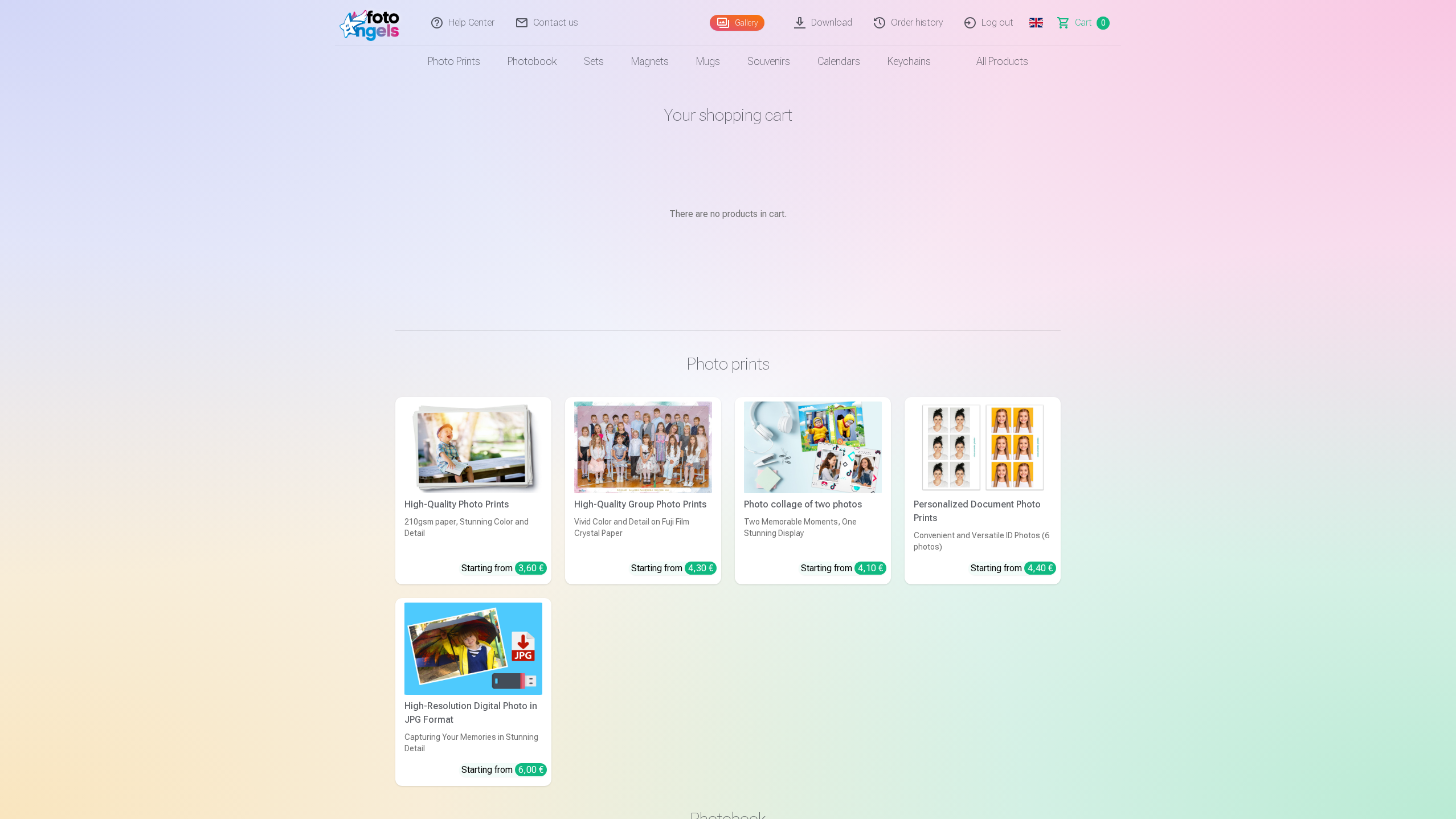
click at [925, 26] on link "Order history" at bounding box center [908, 23] width 91 height 45
